Goal: Use online tool/utility: Utilize a website feature to perform a specific function

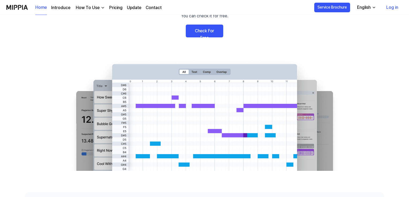
scroll to position [62, 0]
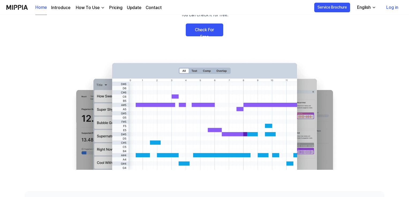
click at [203, 31] on link "Check For Free" at bounding box center [204, 30] width 37 height 13
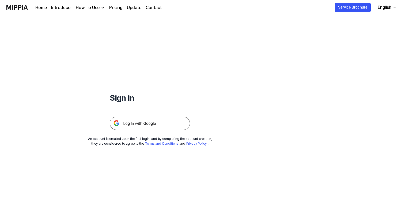
click at [143, 124] on img at bounding box center [150, 123] width 80 height 13
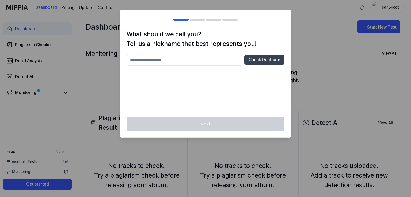
click at [165, 59] on input "text" at bounding box center [184, 60] width 116 height 11
type input "**********"
click at [260, 59] on button "Check Duplicate" at bounding box center [264, 60] width 40 height 10
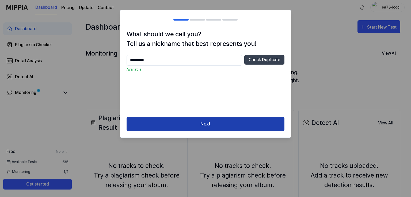
click at [222, 122] on button "Next" at bounding box center [205, 124] width 158 height 14
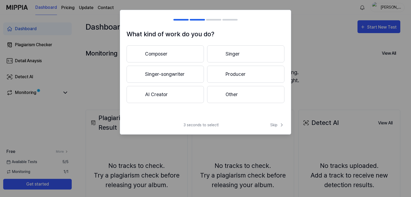
click at [164, 95] on button "AI Creator" at bounding box center [164, 94] width 77 height 17
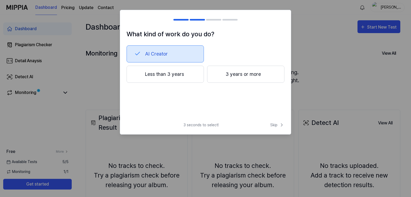
drag, startPoint x: 242, startPoint y: 51, endPoint x: 164, endPoint y: 74, distance: 81.4
click at [164, 74] on button "Less than 3 years" at bounding box center [164, 74] width 77 height 17
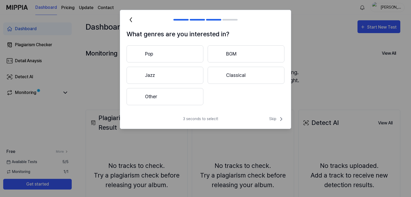
click at [151, 95] on button "Other" at bounding box center [164, 96] width 77 height 17
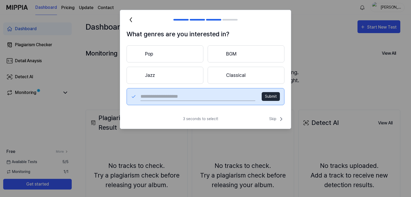
click at [151, 95] on input "text" at bounding box center [197, 97] width 115 height 9
click at [184, 97] on input "text" at bounding box center [197, 97] width 115 height 9
click at [165, 60] on button "Pop" at bounding box center [164, 53] width 77 height 17
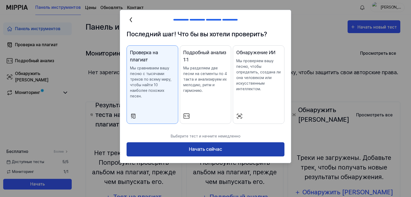
click at [207, 147] on font "Начать сейчас" at bounding box center [205, 150] width 33 height 6
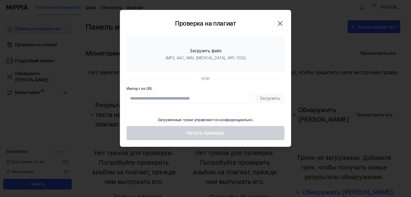
click at [165, 98] on input "Импорт из URL" at bounding box center [189, 99] width 126 height 10
paste input "**********"
type input "**********"
click at [266, 98] on font "Загрузить" at bounding box center [269, 98] width 21 height 5
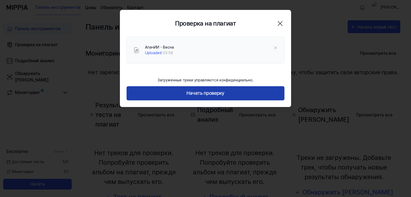
click at [203, 96] on font "Начать проверку" at bounding box center [205, 94] width 38 height 8
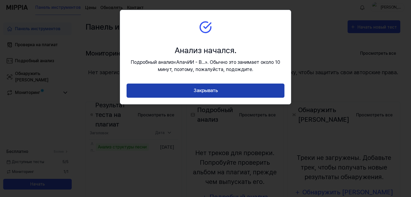
click at [210, 89] on font "Закрывать" at bounding box center [205, 91] width 24 height 6
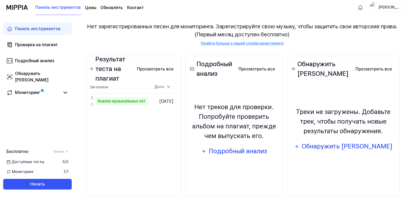
scroll to position [56, 0]
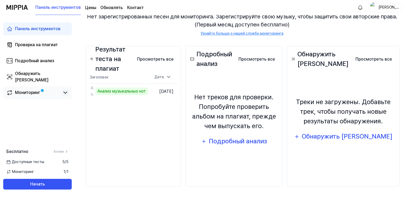
click at [65, 92] on icon at bounding box center [65, 93] width 6 height 6
click at [65, 92] on icon at bounding box center [65, 93] width 3 height 2
click at [173, 58] on font "Просмотреть все" at bounding box center [155, 59] width 36 height 5
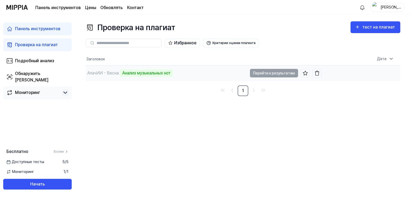
click at [268, 72] on td "АпачИИ - Весна Анализ музыкальных нот Перейти к результатам" at bounding box center [204, 73] width 236 height 15
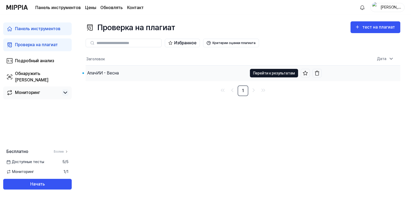
click at [277, 72] on font "Перейти к результатам" at bounding box center [274, 73] width 42 height 4
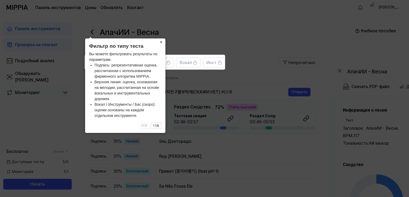
click at [161, 42] on font "×" at bounding box center [161, 42] width 3 height 5
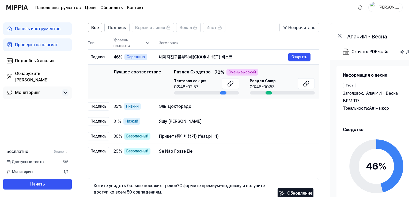
scroll to position [37, 0]
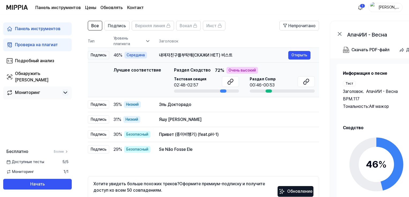
drag, startPoint x: 156, startPoint y: 55, endPoint x: 229, endPoint y: 55, distance: 73.0
click at [229, 55] on div "내여자친구를부탁해(СКАЖИ НЕТ) 비스트" at bounding box center [223, 55] width 129 height 6
drag, startPoint x: 155, startPoint y: 120, endPoint x: 197, endPoint y: 120, distance: 42.0
click at [197, 120] on font "Яшу Тере Чарно Мейн" at bounding box center [180, 119] width 43 height 5
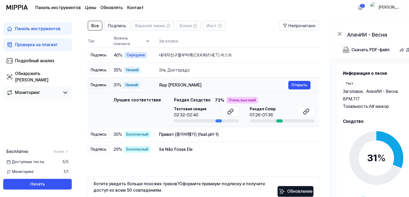
drag, startPoint x: 155, startPoint y: 85, endPoint x: 202, endPoint y: 85, distance: 46.5
click at [202, 85] on div "Яшу Тере Чарно Мейн" at bounding box center [223, 85] width 129 height 6
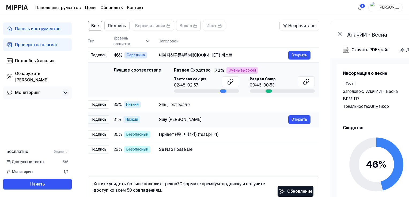
click at [175, 118] on font "Яшу Тере Чарно Мейн" at bounding box center [180, 119] width 43 height 5
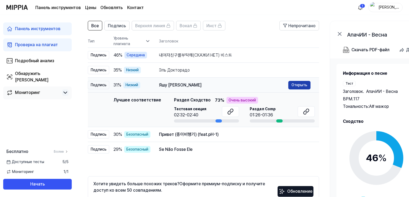
click at [303, 87] on font "Открыть" at bounding box center [299, 85] width 16 height 6
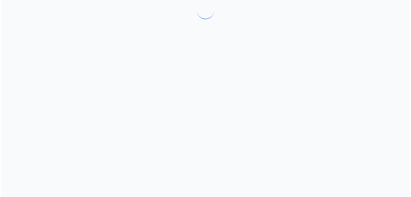
scroll to position [0, 0]
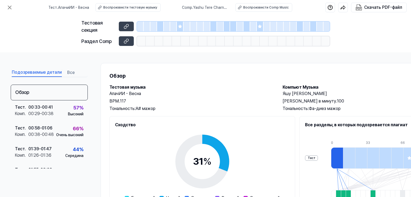
drag, startPoint x: 283, startPoint y: 94, endPoint x: 328, endPoint y: 94, distance: 44.7
click at [328, 94] on h2 "Яшу Тере Чарно Мейн" at bounding box center [363, 94] width 162 height 6
copy font "Яшу Тере Чарно Мейн"
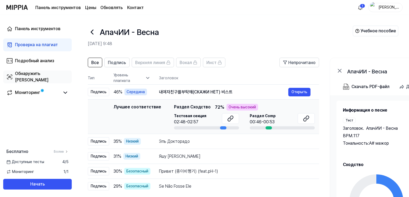
click at [26, 75] on font "Обнаружить ИИ" at bounding box center [31, 76] width 33 height 11
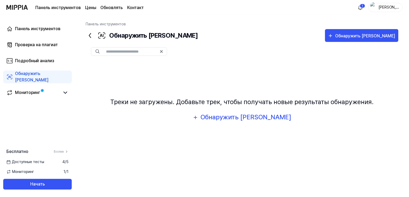
click at [123, 52] on input "text" at bounding box center [131, 51] width 51 height 5
paste input "**********"
click at [236, 121] on font "Обнаружить ИИ" at bounding box center [245, 117] width 91 height 8
type input "**********"
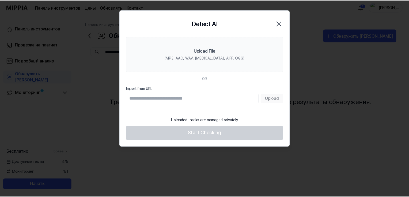
scroll to position [0, 0]
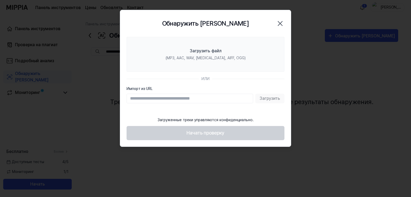
type input "**********"
click at [271, 99] on font "Загрузить" at bounding box center [269, 98] width 21 height 5
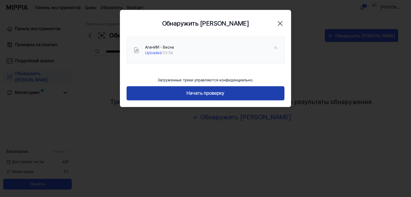
click at [206, 94] on font "Начать проверку" at bounding box center [205, 93] width 38 height 6
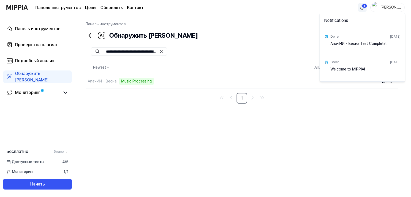
click at [361, 8] on html "**********" at bounding box center [205, 98] width 411 height 197
click at [362, 8] on html "**********" at bounding box center [205, 98] width 411 height 197
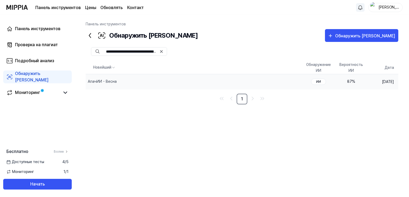
click at [347, 82] on font "87" at bounding box center [349, 81] width 5 height 4
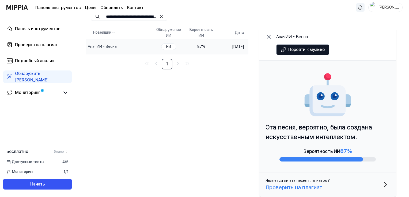
scroll to position [37, 0]
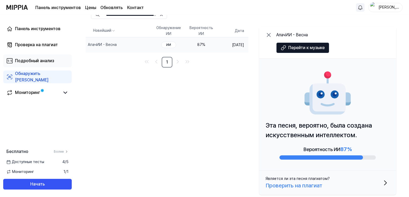
click at [36, 60] on font "Подробный анализ" at bounding box center [34, 60] width 39 height 5
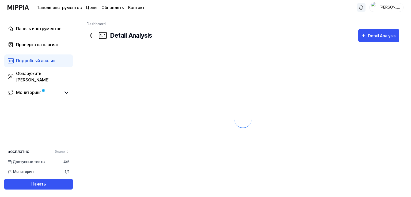
scroll to position [0, 0]
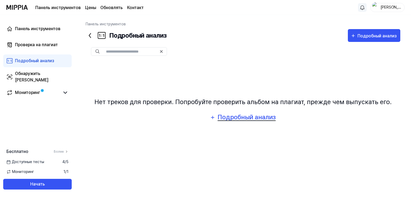
click at [254, 115] on font "Подробный анализ" at bounding box center [246, 117] width 58 height 8
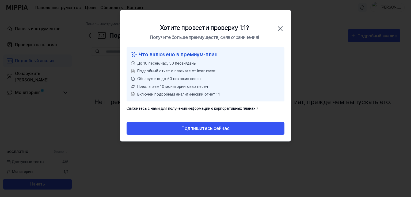
click at [279, 29] on icon "button" at bounding box center [280, 28] width 9 height 9
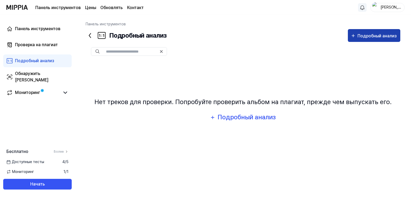
click at [355, 33] on icon "button" at bounding box center [352, 36] width 5 height 6
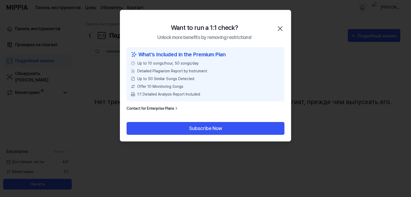
click at [279, 30] on icon "button" at bounding box center [280, 28] width 4 height 4
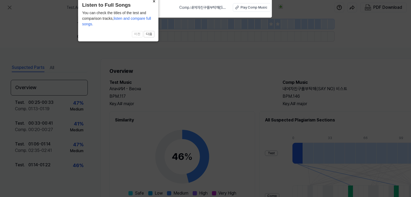
click at [154, 2] on button "×" at bounding box center [154, 0] width 9 height 7
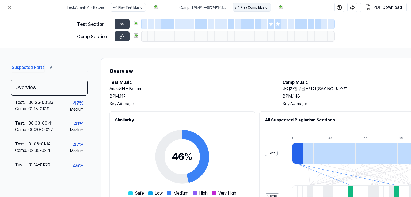
click at [253, 10] on div "Play Comp Music" at bounding box center [253, 7] width 27 height 5
drag, startPoint x: 283, startPoint y: 89, endPoint x: 347, endPoint y: 89, distance: 64.2
click at [347, 89] on h2 "내여자친구를부탁해(SAY NO) 비스트" at bounding box center [363, 89] width 162 height 6
copy h2 "내여자친구를부탁해(SAY NO) 비스트"
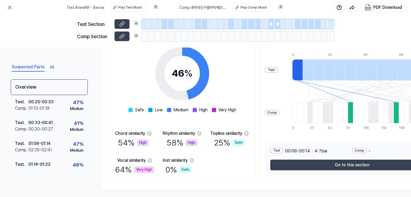
scroll to position [84, 0]
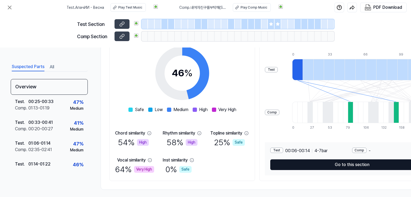
click at [344, 163] on button "Go to this section" at bounding box center [352, 165] width 164 height 11
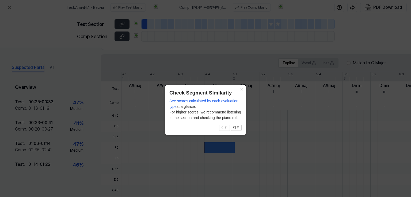
scroll to position [159, 0]
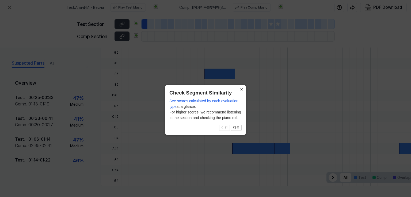
click at [240, 90] on button "×" at bounding box center [241, 88] width 9 height 7
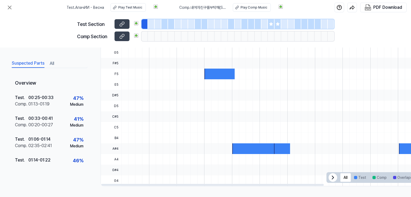
click at [333, 177] on icon at bounding box center [332, 178] width 6 height 6
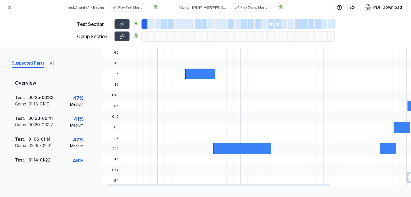
scroll to position [0, 0]
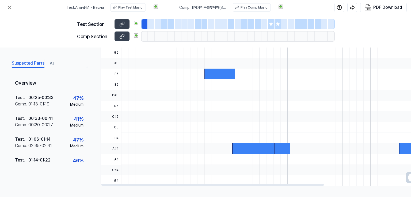
drag, startPoint x: 246, startPoint y: 183, endPoint x: 216, endPoint y: 178, distance: 30.4
click at [216, 184] on div at bounding box center [212, 185] width 222 height 2
click at [143, 23] on div at bounding box center [144, 24] width 7 height 10
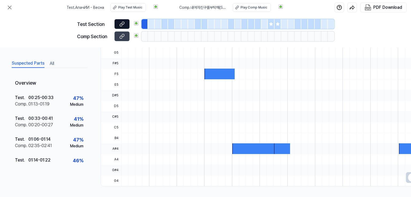
click at [120, 24] on icon at bounding box center [121, 24] width 3 height 3
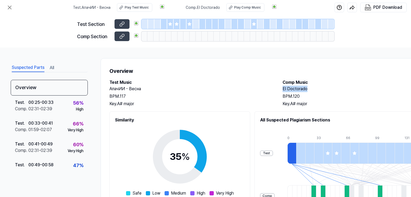
drag, startPoint x: 282, startPoint y: 89, endPoint x: 310, endPoint y: 91, distance: 27.6
click at [310, 91] on h2 "El Doctorado" at bounding box center [363, 89] width 162 height 6
copy h2 "El Doctorado"
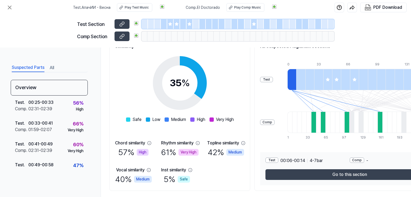
scroll to position [89, 0]
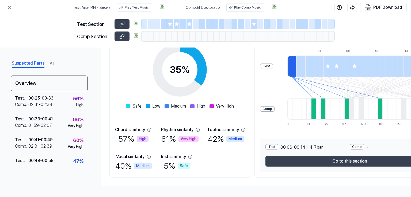
drag, startPoint x: 213, startPoint y: 195, endPoint x: 225, endPoint y: 196, distance: 12.3
click at [225, 196] on div "Suspected Parts All Overview Test . 00:25 - 00:33 Comp . 02:31 - 02:39 56 % Hig…" at bounding box center [205, 123] width 411 height 150
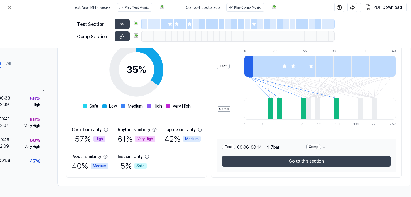
scroll to position [89, 56]
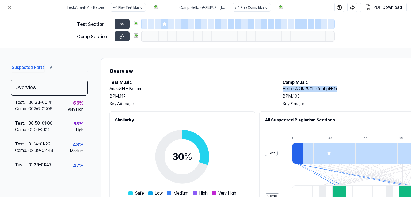
drag, startPoint x: 282, startPoint y: 89, endPoint x: 337, endPoint y: 89, distance: 54.5
click at [337, 89] on h2 "Hello (종이비행기) (feat.pH-1)" at bounding box center [363, 89] width 162 height 6
copy h2 "Hello (종이비행기) (feat.pH-1)"
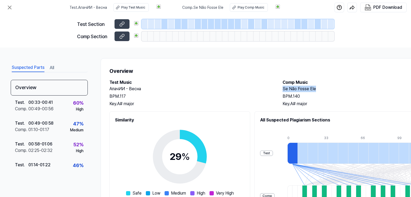
drag, startPoint x: 283, startPoint y: 88, endPoint x: 317, endPoint y: 90, distance: 34.5
click at [317, 90] on h2 "Se Não Fosse Ele" at bounding box center [363, 89] width 162 height 6
copy h2 "Se Não Fosse Ele"
